Goal: Download file/media

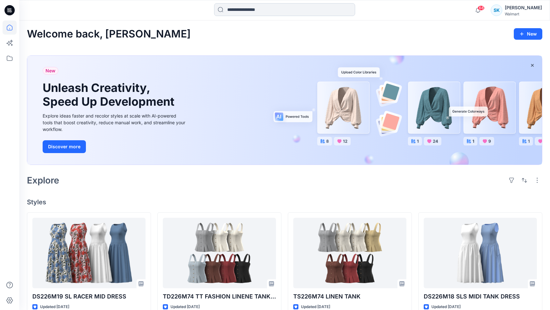
click at [256, 8] on input at bounding box center [284, 9] width 141 height 13
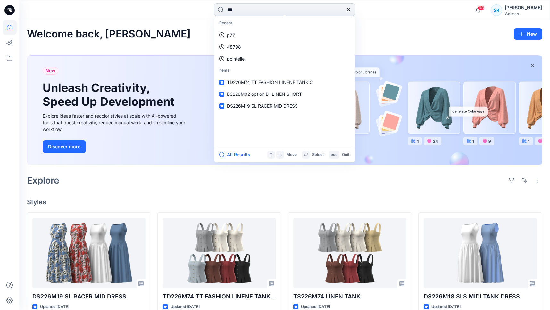
type input "****"
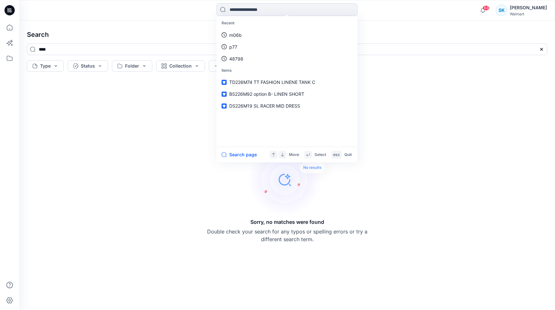
click at [472, 84] on div "Sorry, no matches were found Double check your search for any typos or spelling…" at bounding box center [287, 192] width 530 height 226
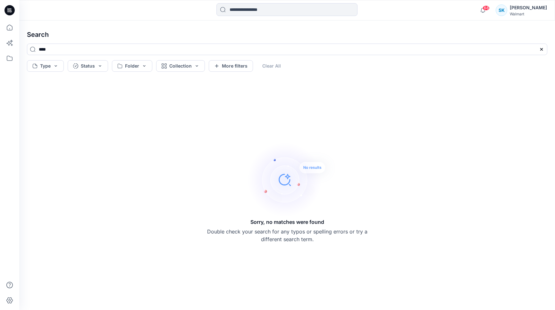
click at [12, 12] on icon at bounding box center [9, 10] width 10 height 10
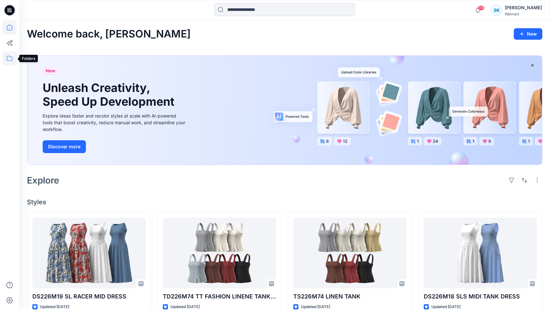
click at [15, 58] on icon at bounding box center [10, 58] width 14 height 14
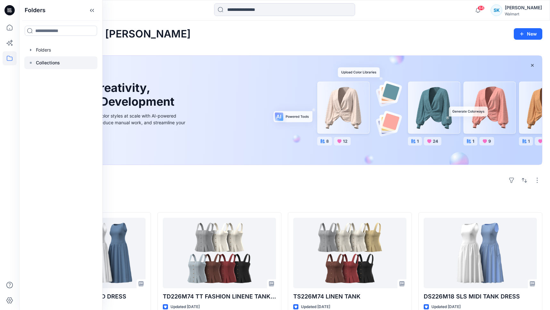
click at [38, 62] on p "Collections" at bounding box center [48, 63] width 24 height 8
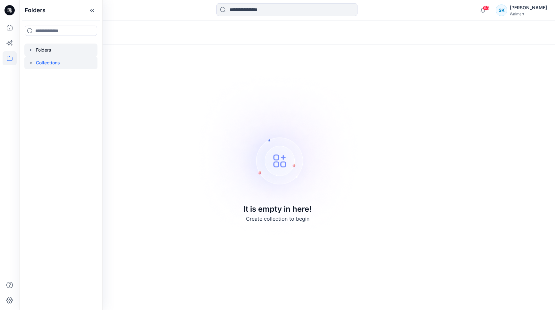
click at [38, 51] on div at bounding box center [60, 50] width 73 height 13
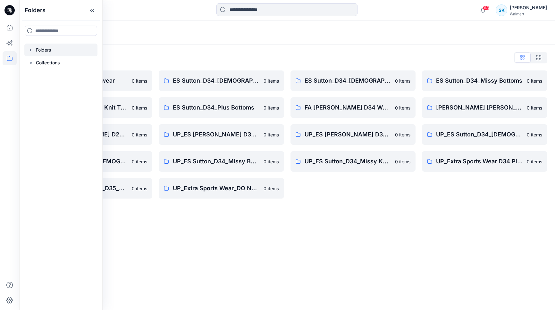
click at [260, 54] on div "Folders List" at bounding box center [287, 58] width 520 height 10
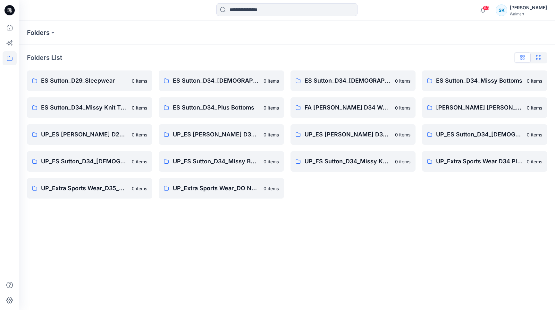
click at [541, 58] on icon "button" at bounding box center [538, 57] width 5 height 5
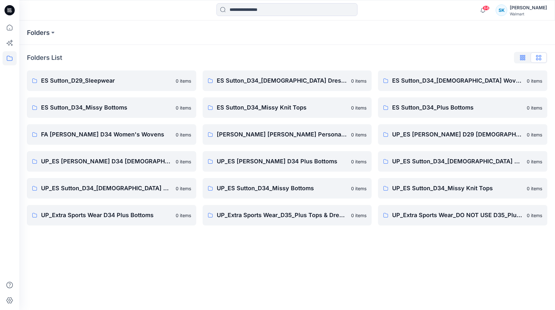
click at [523, 57] on icon "button" at bounding box center [522, 57] width 5 height 5
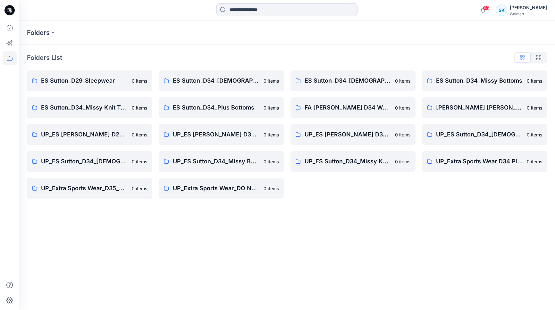
click at [428, 42] on div "Folders" at bounding box center [287, 33] width 536 height 24
click at [357, 108] on p "FA [PERSON_NAME] D34 Women's Wovens" at bounding box center [347, 107] width 87 height 9
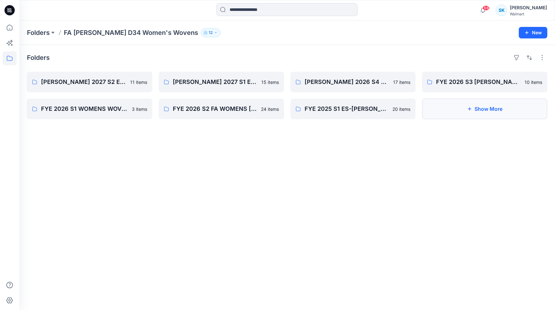
click at [491, 113] on button "Show More" at bounding box center [484, 109] width 125 height 21
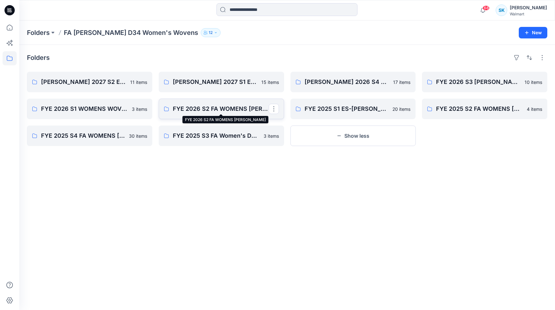
click at [245, 108] on p "FYE 2026 S2 FA WOMENS [PERSON_NAME]" at bounding box center [221, 108] width 96 height 9
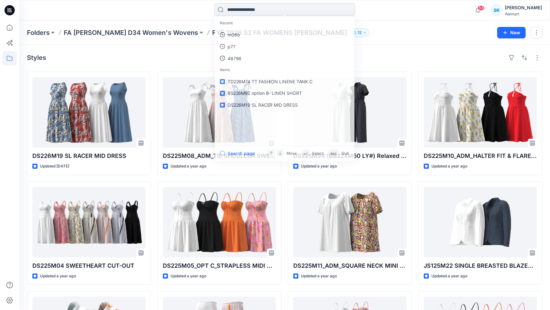
click at [265, 10] on input at bounding box center [284, 9] width 141 height 13
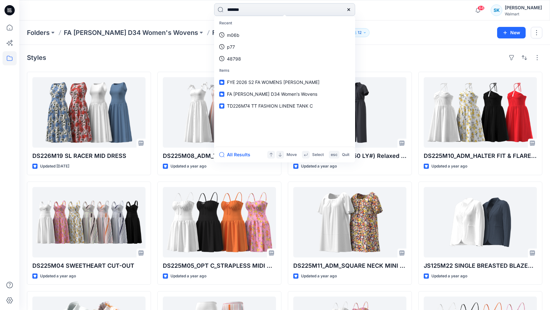
type input "********"
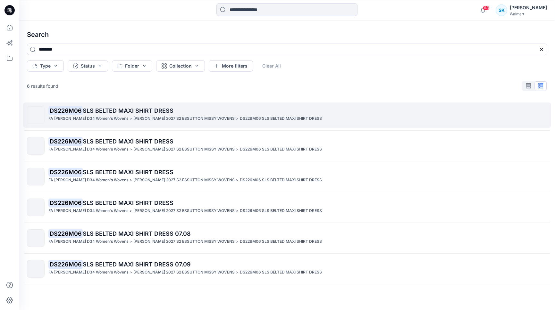
click at [152, 110] on span "SLS BELTED MAXI SHIRT DRESS" at bounding box center [128, 110] width 91 height 7
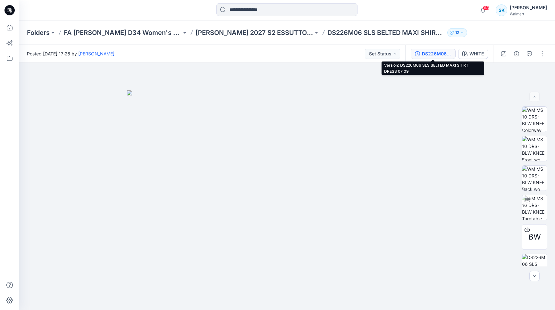
click at [448, 55] on div "DS226M06 SLS BELTED MAXI SHIRT DRESS 07.09" at bounding box center [436, 53] width 29 height 7
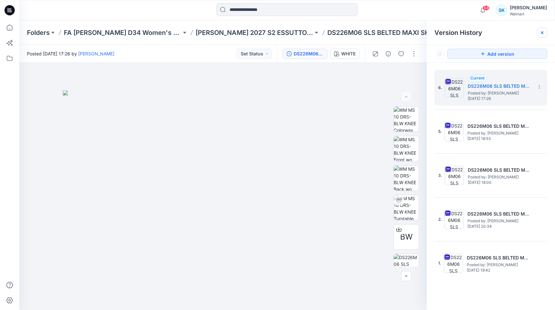
click at [539, 31] on div at bounding box center [542, 33] width 10 height 10
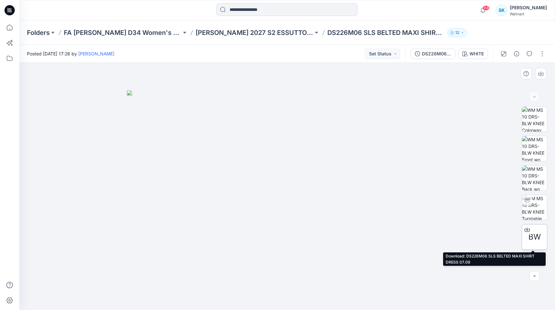
click at [526, 229] on icon at bounding box center [526, 229] width 5 height 5
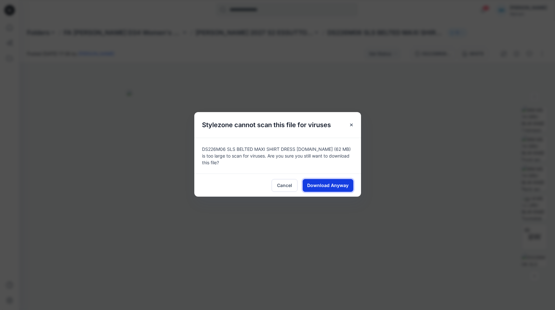
click at [343, 185] on span "Download Anyway" at bounding box center [327, 185] width 41 height 7
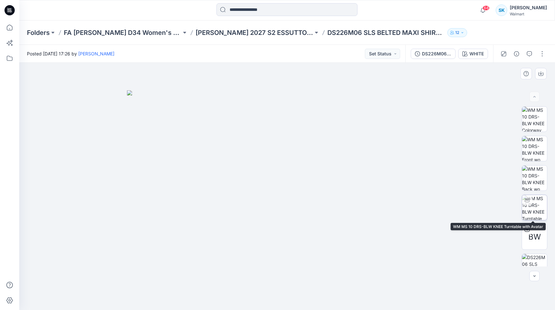
click at [533, 207] on img at bounding box center [534, 207] width 25 height 25
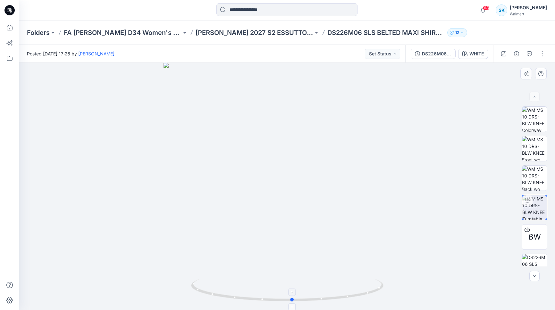
drag, startPoint x: 324, startPoint y: 297, endPoint x: 344, endPoint y: 299, distance: 20.0
click at [344, 299] on icon at bounding box center [288, 291] width 194 height 24
click at [344, 296] on icon at bounding box center [288, 291] width 194 height 24
drag, startPoint x: 339, startPoint y: 298, endPoint x: 254, endPoint y: 300, distance: 84.6
click at [254, 300] on icon at bounding box center [288, 291] width 194 height 24
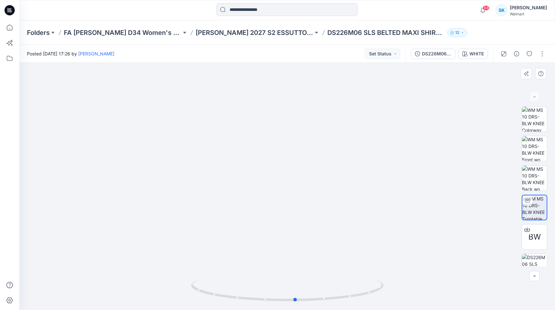
drag, startPoint x: 335, startPoint y: 299, endPoint x: 231, endPoint y: 303, distance: 104.3
click at [231, 303] on div at bounding box center [287, 294] width 192 height 32
drag, startPoint x: 318, startPoint y: 299, endPoint x: 310, endPoint y: 300, distance: 7.4
click at [310, 300] on icon at bounding box center [288, 291] width 194 height 24
drag, startPoint x: 302, startPoint y: 301, endPoint x: 329, endPoint y: 297, distance: 26.8
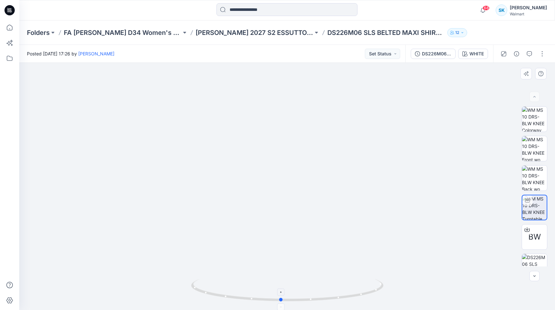
click at [329, 297] on icon at bounding box center [288, 291] width 194 height 24
